Goal: Task Accomplishment & Management: Use online tool/utility

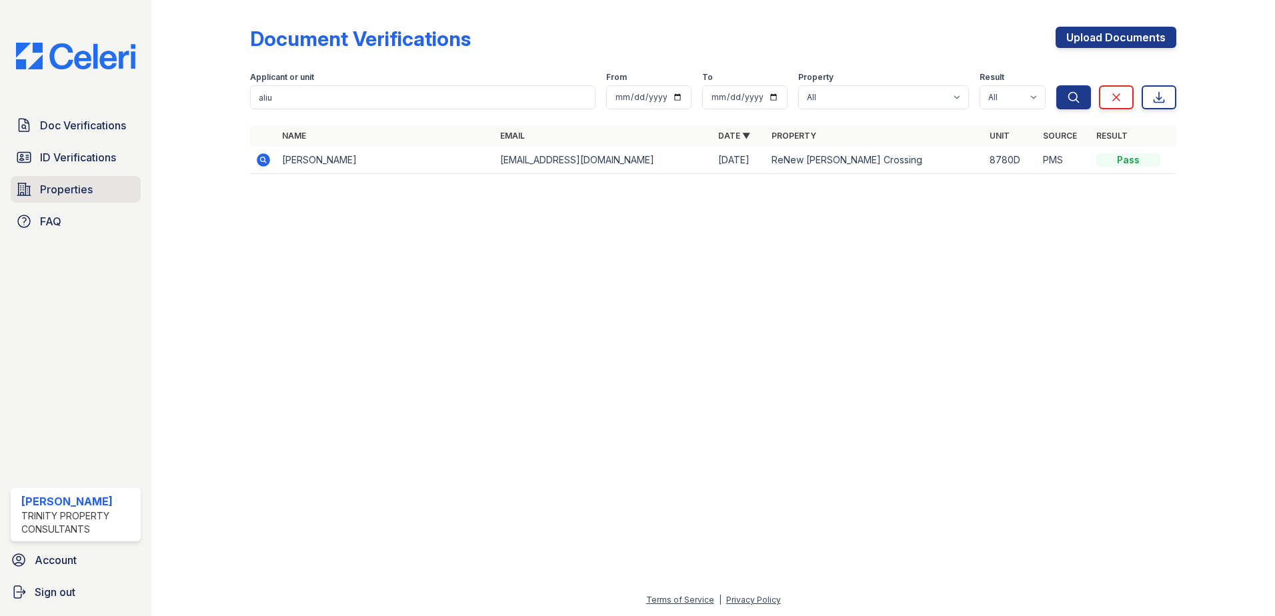
click at [86, 182] on span "Properties" at bounding box center [66, 189] width 53 height 16
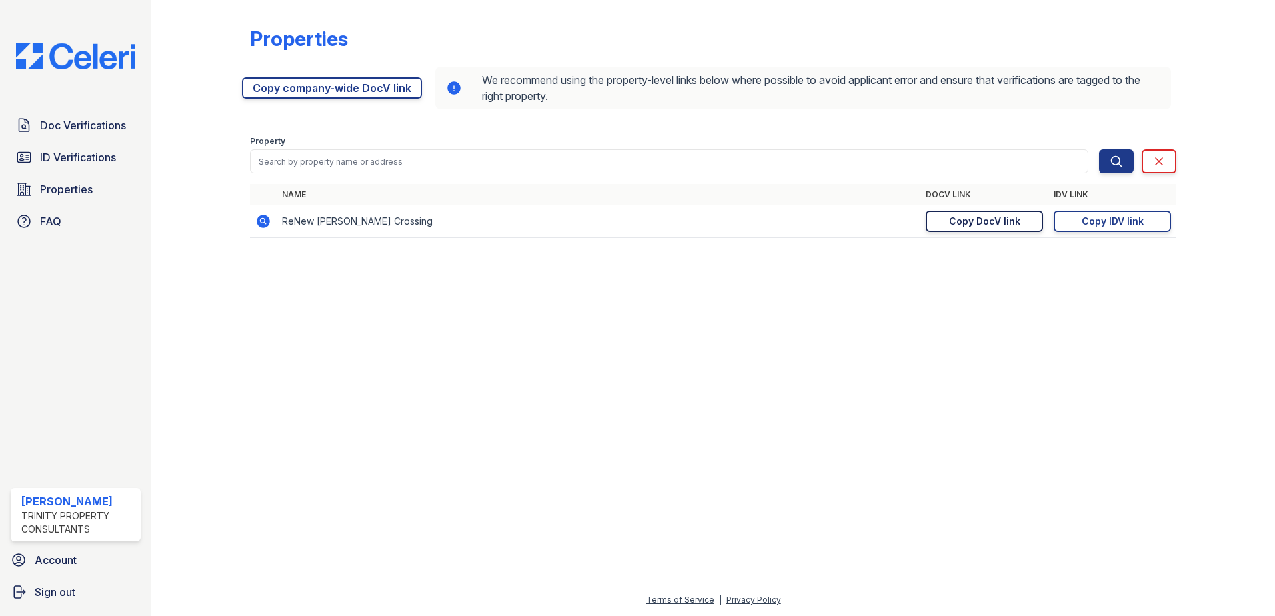
click at [979, 223] on div "Copy DocV link" at bounding box center [984, 221] width 71 height 13
click at [1105, 221] on div "Copy IDV link" at bounding box center [1113, 221] width 62 height 13
click at [104, 160] on span "ID Verifications" at bounding box center [78, 157] width 76 height 16
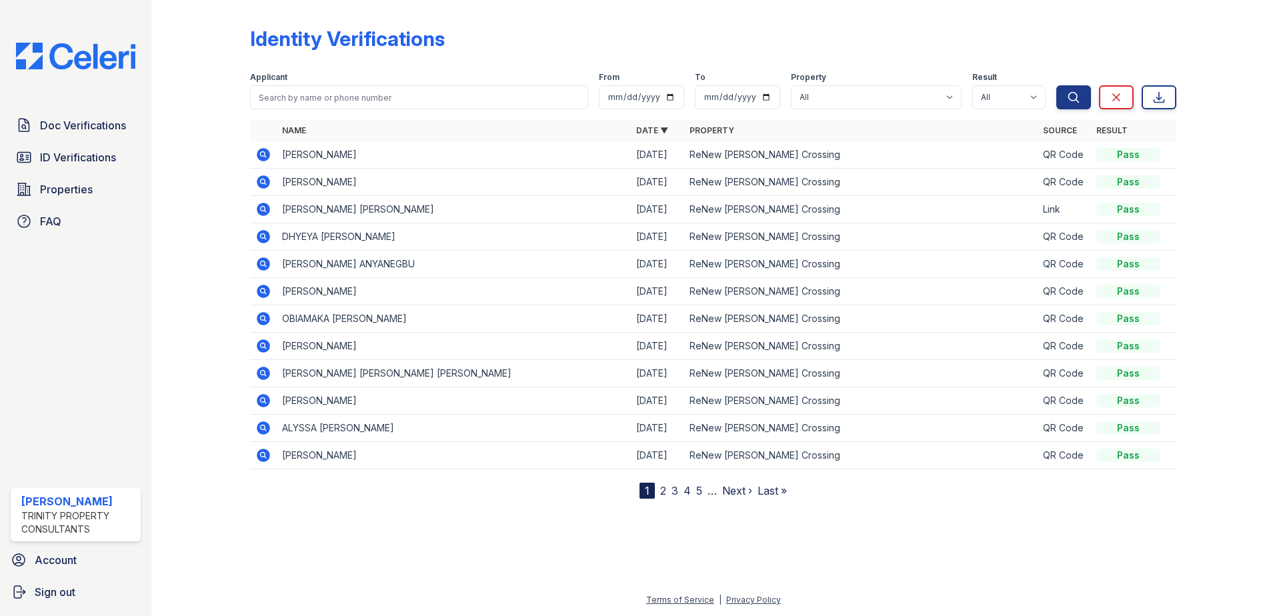
click at [1077, 534] on div at bounding box center [713, 556] width 1081 height 72
click at [263, 155] on icon at bounding box center [262, 153] width 3 height 3
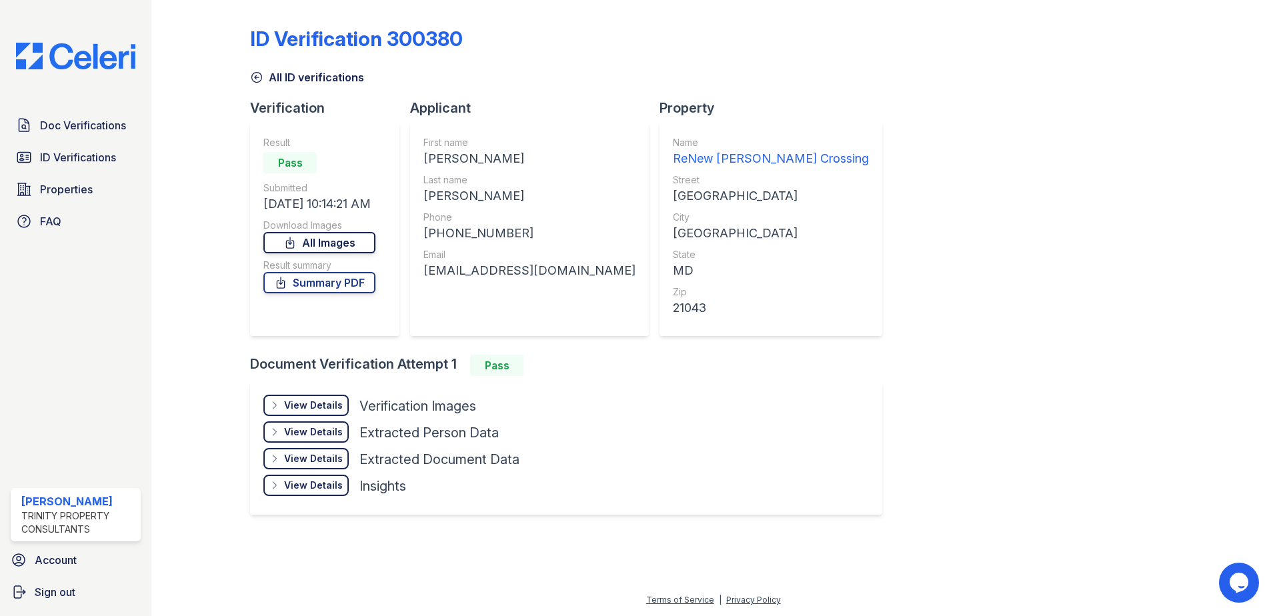
click at [341, 243] on link "All Images" at bounding box center [319, 242] width 112 height 21
click at [75, 137] on link "Doc Verifications" at bounding box center [76, 125] width 130 height 27
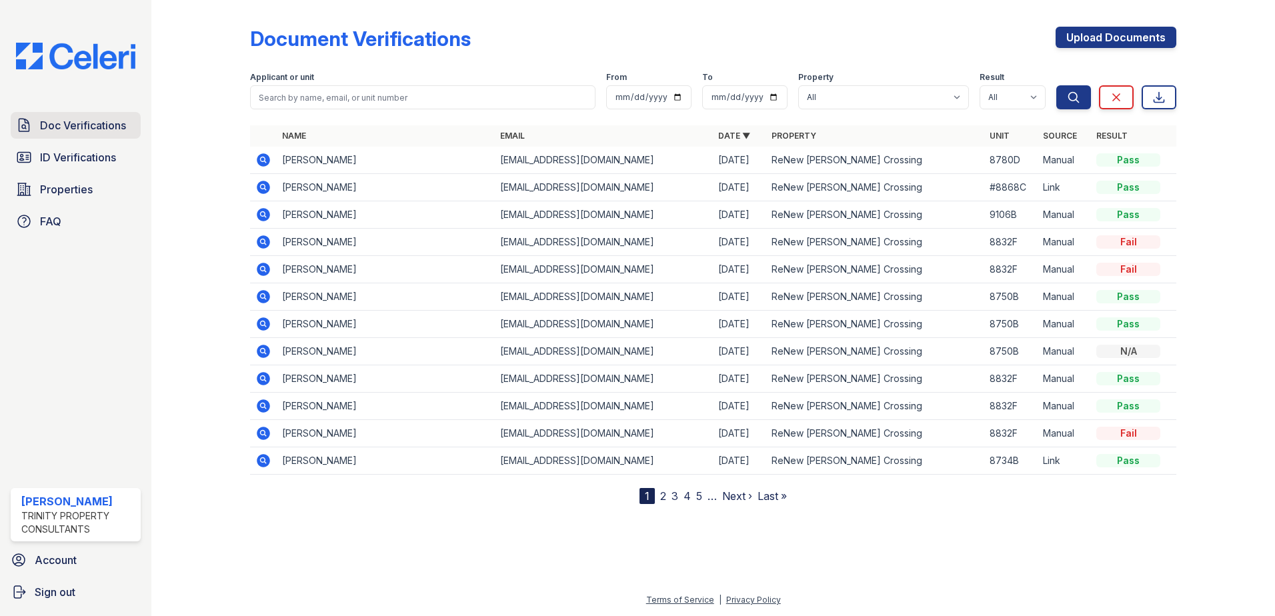
click at [75, 124] on span "Doc Verifications" at bounding box center [83, 125] width 86 height 16
click at [270, 157] on icon at bounding box center [263, 160] width 16 height 16
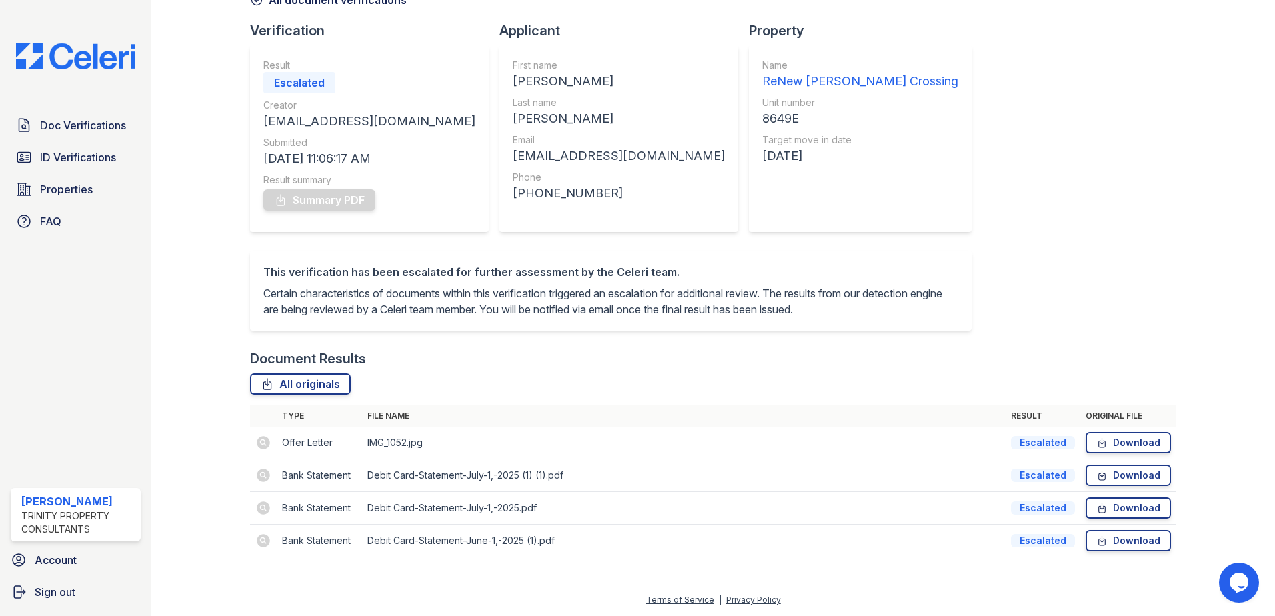
scroll to position [93, 0]
click at [1111, 477] on link "Download" at bounding box center [1128, 475] width 85 height 21
click at [64, 131] on span "Doc Verifications" at bounding box center [83, 125] width 86 height 16
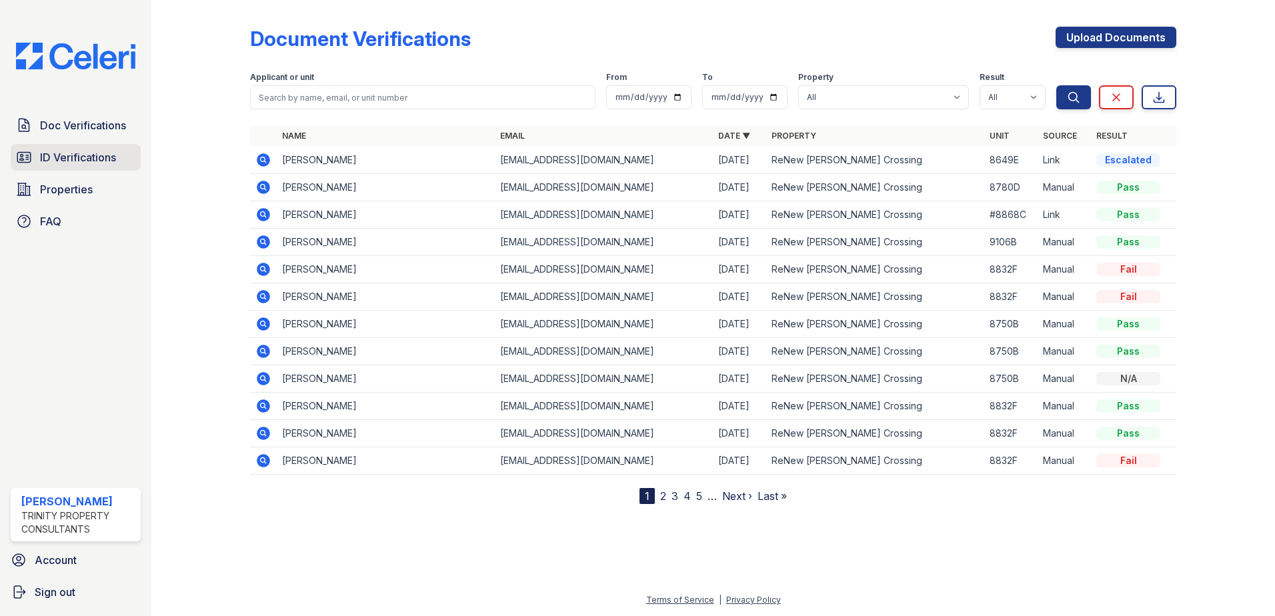
click at [73, 157] on span "ID Verifications" at bounding box center [78, 157] width 76 height 16
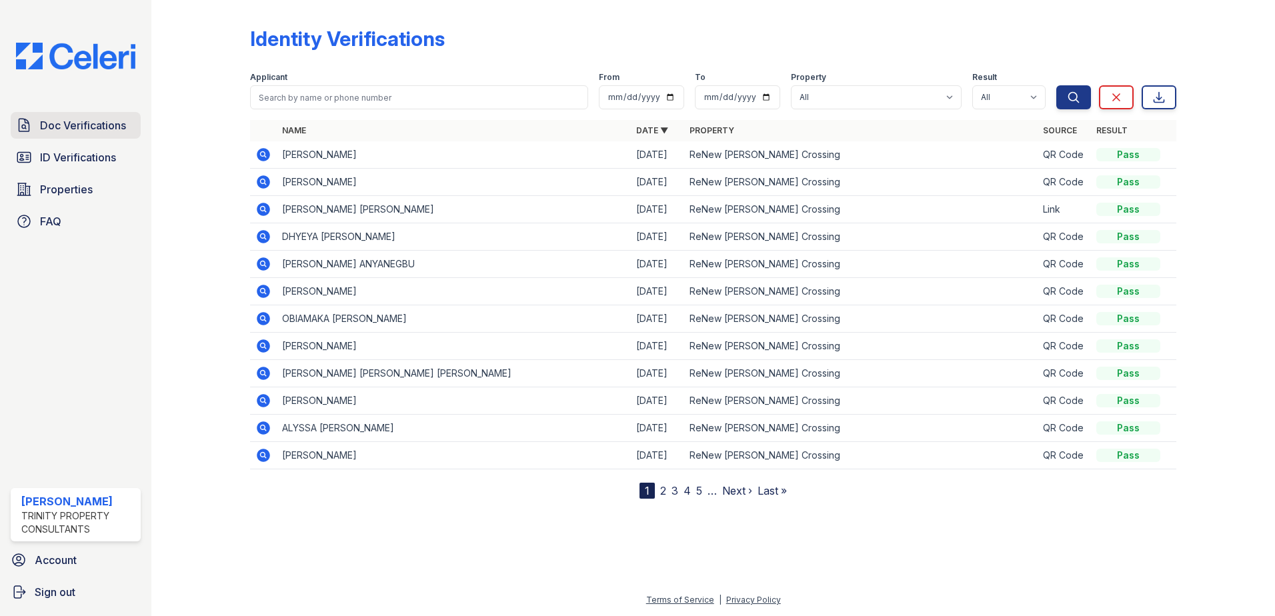
click at [77, 133] on span "Doc Verifications" at bounding box center [83, 125] width 86 height 16
